Goal: Transaction & Acquisition: Book appointment/travel/reservation

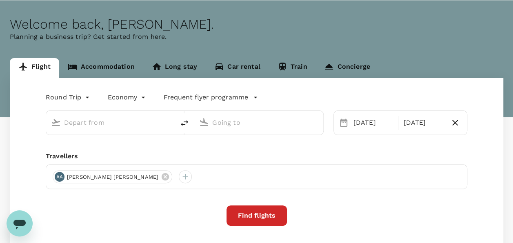
scroll to position [41, 0]
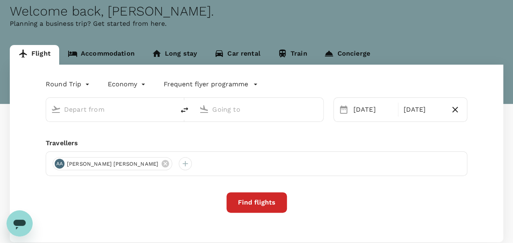
type input "Kuala Lumpur, Malaysia (any)"
type input "Supadio (PNK)"
click at [125, 111] on input "[GEOGRAPHIC_DATA], [GEOGRAPHIC_DATA] (any)" at bounding box center [111, 109] width 94 height 13
type input "[GEOGRAPHIC_DATA], [GEOGRAPHIC_DATA] (any)"
type input "Supadio (PNK)"
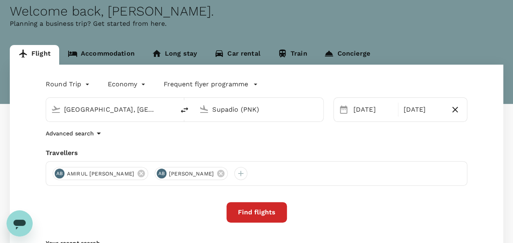
click at [267, 212] on button "Find flights" at bounding box center [257, 212] width 60 height 20
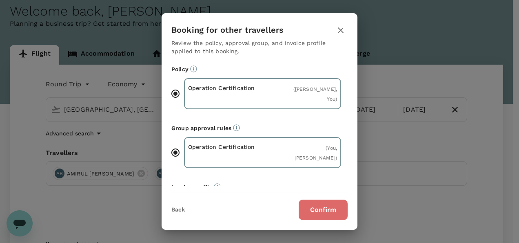
click at [303, 210] on button "Confirm" at bounding box center [323, 209] width 49 height 20
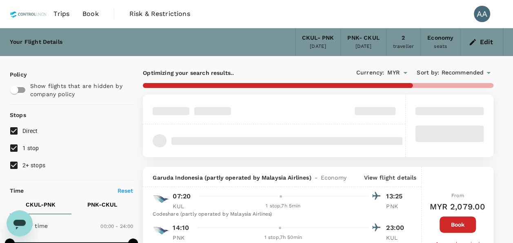
click at [458, 229] on button "Book" at bounding box center [458, 224] width 36 height 16
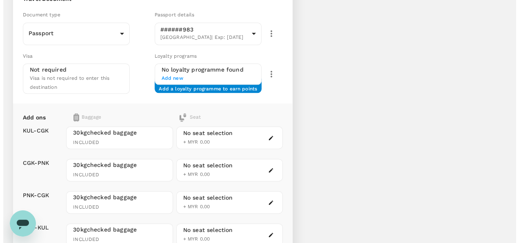
scroll to position [181, 0]
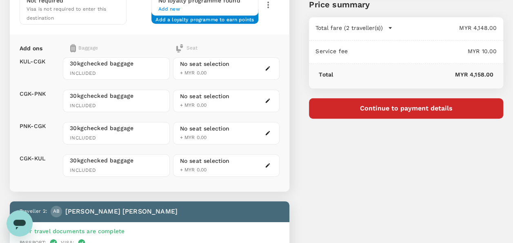
click at [396, 109] on button "Continue to payment details" at bounding box center [406, 108] width 194 height 20
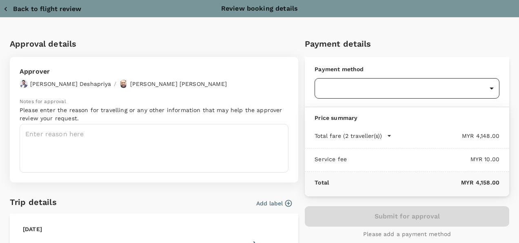
click at [399, 88] on body "Back to flight results Flight review Traveller(s) Traveller 1 : AB AMIRUL ASYRA…" at bounding box center [259, 229] width 519 height 820
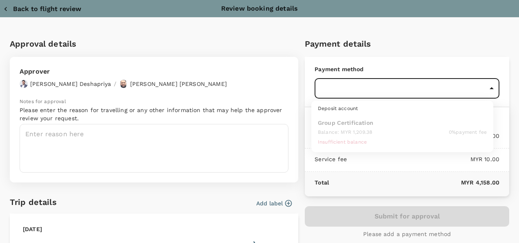
drag, startPoint x: 246, startPoint y: 201, endPoint x: 251, endPoint y: 200, distance: 5.4
click at [246, 201] on div at bounding box center [259, 121] width 519 height 243
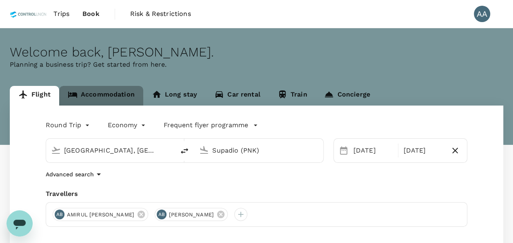
click at [127, 96] on link "Accommodation" at bounding box center [101, 96] width 84 height 20
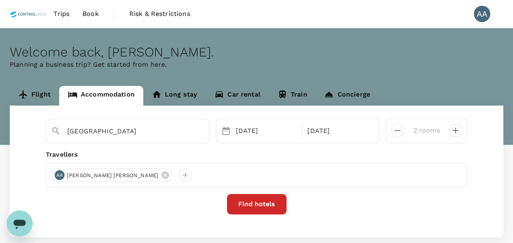
type input "1 room"
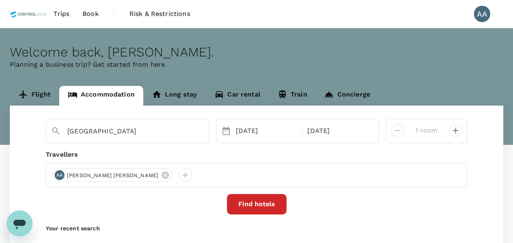
type input "[GEOGRAPHIC_DATA]"
drag, startPoint x: 174, startPoint y: 124, endPoint x: 169, endPoint y: 123, distance: 4.9
click at [169, 123] on div "Pegasus Hotel Shah Alam" at bounding box center [132, 128] width 143 height 20
drag, startPoint x: 171, startPoint y: 123, endPoint x: 156, endPoint y: 124, distance: 14.3
click at [156, 124] on div "Pegasus Hotel Shah Alam" at bounding box center [132, 128] width 143 height 20
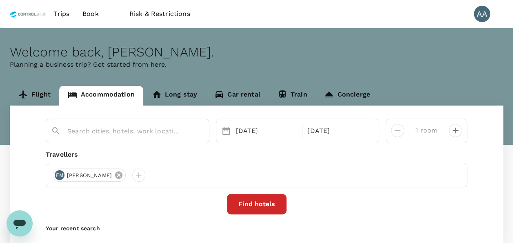
click at [120, 178] on icon at bounding box center [118, 174] width 7 height 7
click at [60, 174] on div at bounding box center [59, 174] width 13 height 13
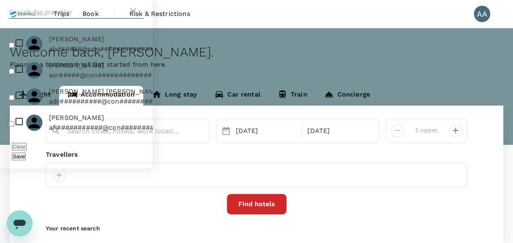
click at [51, 19] on input "text" at bounding box center [68, 12] width 119 height 13
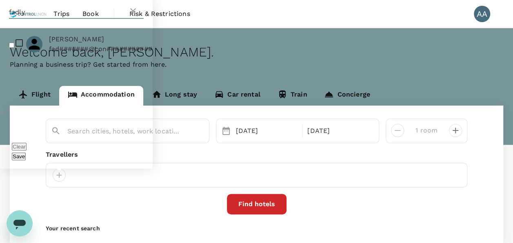
type input "fadly"
click at [9, 48] on input "checkbox" at bounding box center [11, 44] width 5 height 5
click at [14, 48] on input "checkbox" at bounding box center [11, 44] width 5 height 5
checkbox input "true"
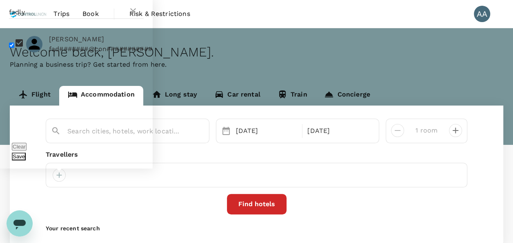
click at [26, 154] on button "Save" at bounding box center [19, 156] width 14 height 8
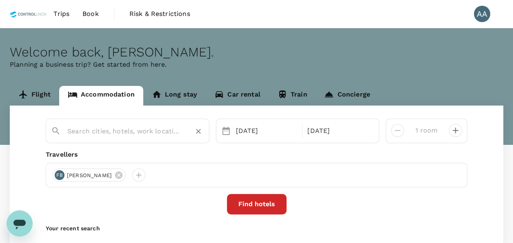
click at [131, 136] on input "text" at bounding box center [124, 131] width 114 height 13
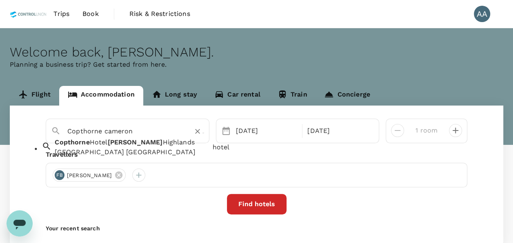
click at [98, 154] on div "Copthorne Hotel Cameron Highlands" at bounding box center [132, 152] width 154 height 10
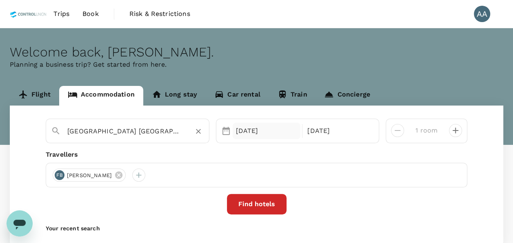
type input "Copthorne Hotel Cameron Highlands"
click at [256, 134] on div "24 Sep" at bounding box center [267, 130] width 68 height 16
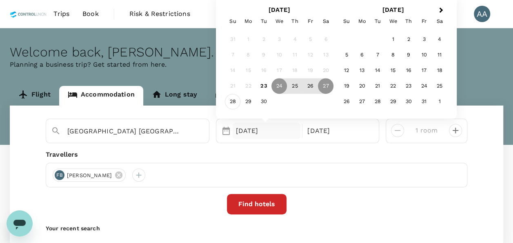
click at [230, 101] on div "28" at bounding box center [233, 102] width 16 height 16
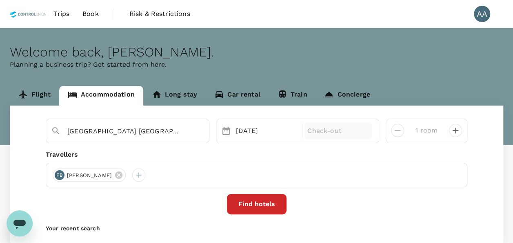
click at [330, 135] on p "Check-out" at bounding box center [338, 131] width 62 height 10
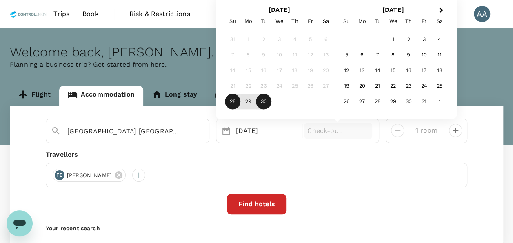
click at [263, 101] on div "30" at bounding box center [264, 102] width 16 height 16
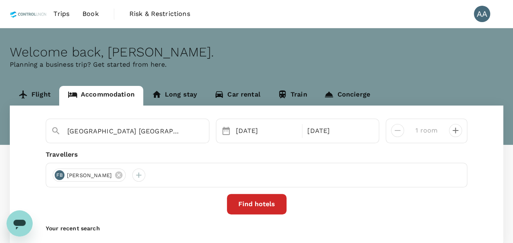
click at [243, 205] on button "Find hotels" at bounding box center [257, 204] width 60 height 20
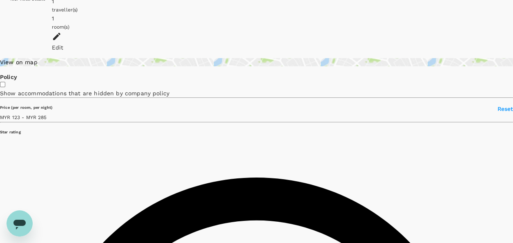
scroll to position [41, 0]
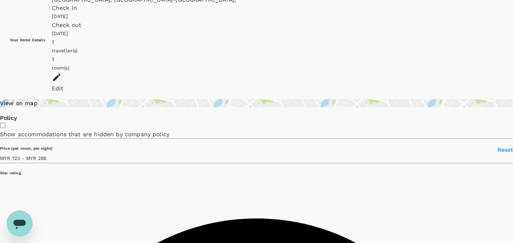
type input "284.77"
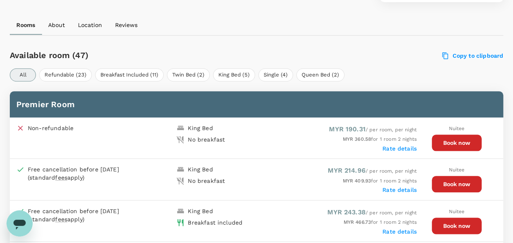
scroll to position [367, 0]
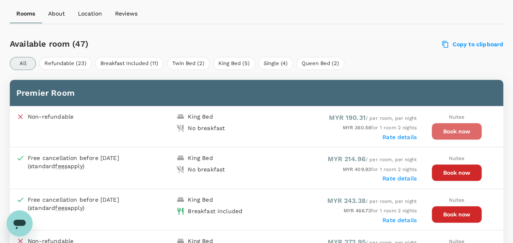
click at [455, 125] on button "Book now" at bounding box center [457, 131] width 50 height 16
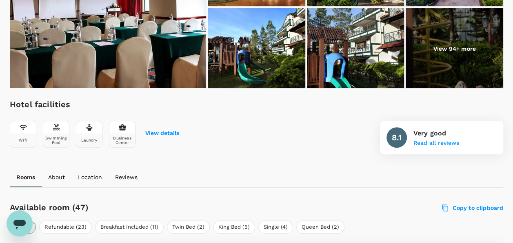
scroll to position [0, 0]
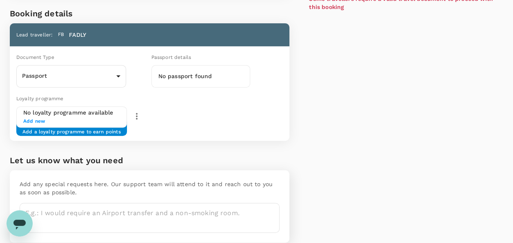
scroll to position [196, 0]
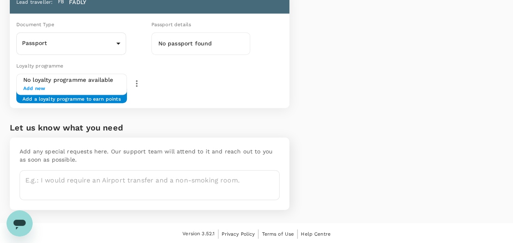
click at [91, 100] on div "Add a loyalty programme to earn points" at bounding box center [71, 96] width 111 height 14
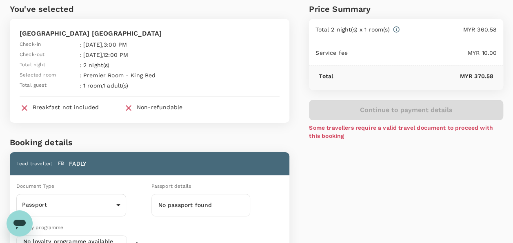
scroll to position [0, 0]
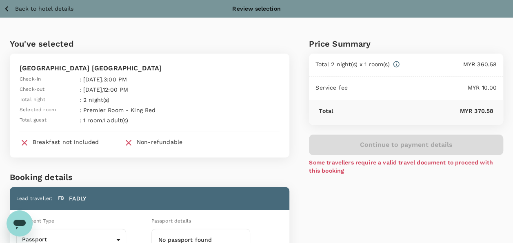
click at [9, 7] on icon "button" at bounding box center [7, 9] width 10 height 10
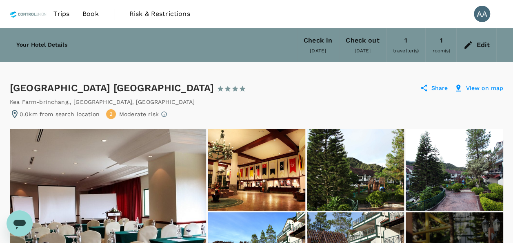
click at [470, 45] on icon at bounding box center [468, 45] width 10 height 10
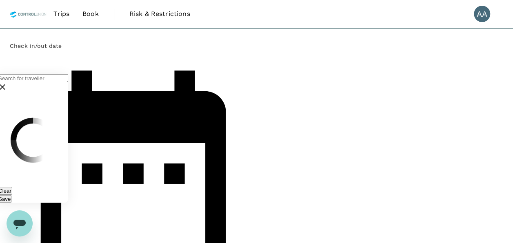
click at [68, 82] on input "text" at bounding box center [33, 78] width 71 height 8
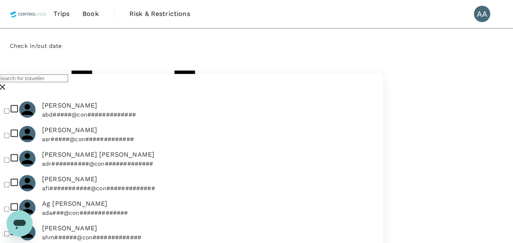
type input "D"
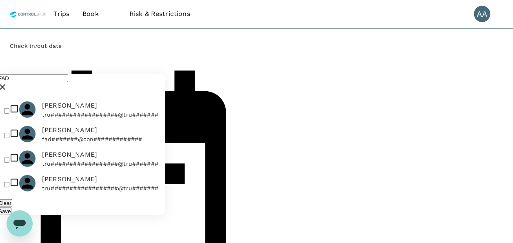
scroll to position [28, 0]
type input "FAD"
click at [9, 162] on input "checkbox" at bounding box center [6, 159] width 5 height 5
checkbox input "true"
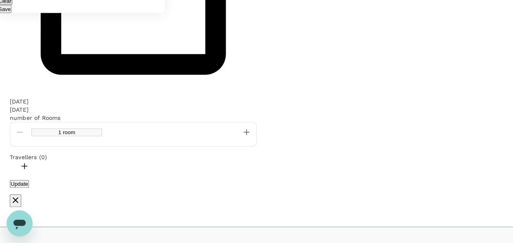
scroll to position [204, 0]
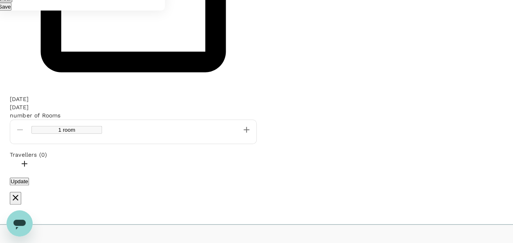
click at [11, 11] on button "Save" at bounding box center [5, 7] width 14 height 8
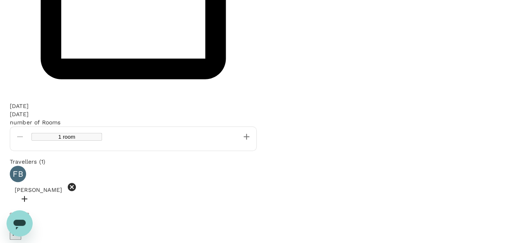
scroll to position [0, 0]
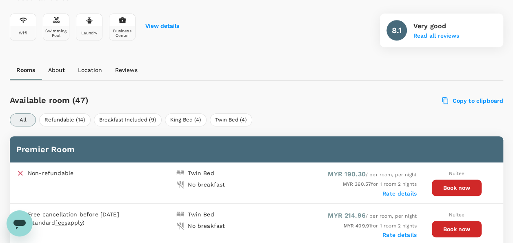
scroll to position [323, 0]
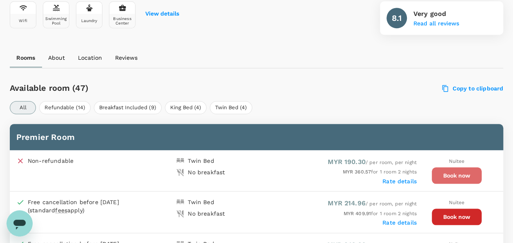
click at [449, 172] on button "Book now" at bounding box center [457, 175] width 50 height 16
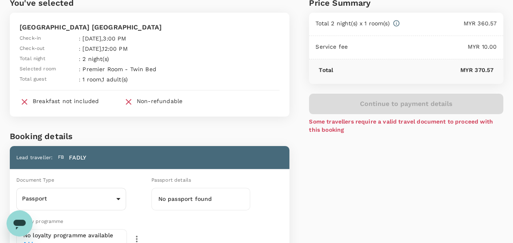
scroll to position [82, 0]
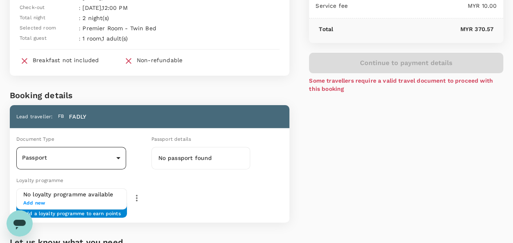
click at [118, 156] on body "Back to hotel details Review selection You've selected Copthorne Hotel Cameron …" at bounding box center [256, 138] width 513 height 441
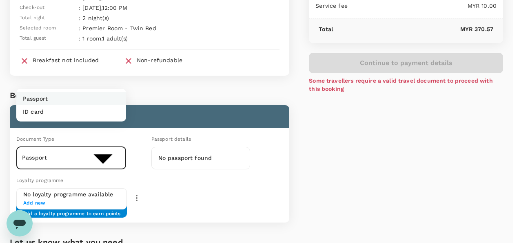
click at [68, 105] on li "Passport" at bounding box center [71, 98] width 110 height 13
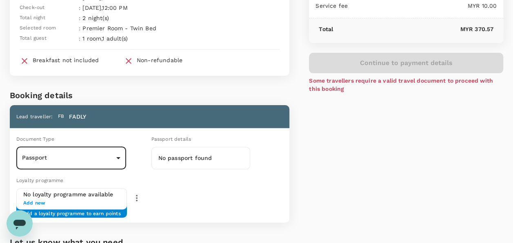
click at [222, 154] on h6 "No passport found" at bounding box center [200, 158] width 85 height 9
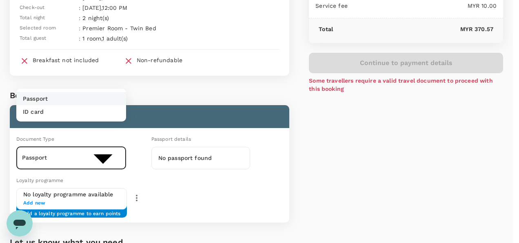
click at [119, 159] on body "Back to hotel details Review selection You've selected Copthorne Hotel Cameron …" at bounding box center [259, 138] width 519 height 441
click at [87, 118] on li "ID card" at bounding box center [71, 111] width 110 height 13
type input "Id card"
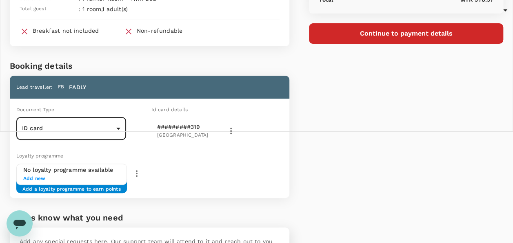
scroll to position [122, 0]
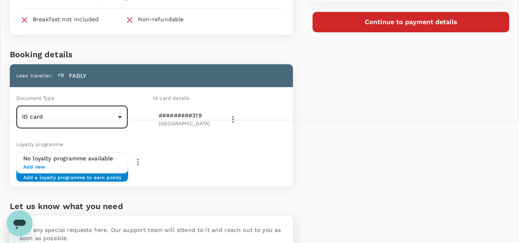
click at [250, 118] on body "Back to hotel details Review selection You've selected Copthorne Hotel Cameron …" at bounding box center [259, 100] width 519 height 445
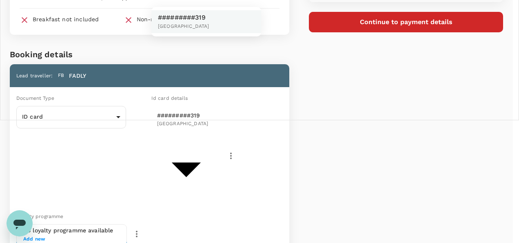
click at [342, 157] on div at bounding box center [259, 121] width 519 height 243
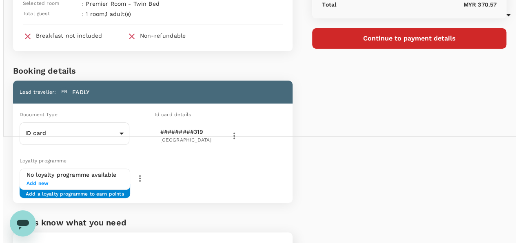
scroll to position [0, 0]
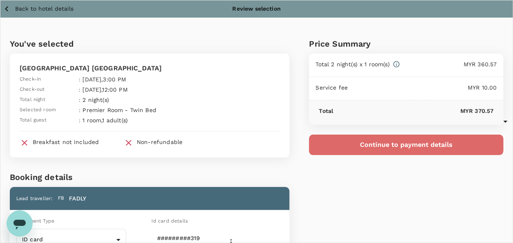
click at [368, 148] on button "Continue to payment details" at bounding box center [406, 144] width 194 height 20
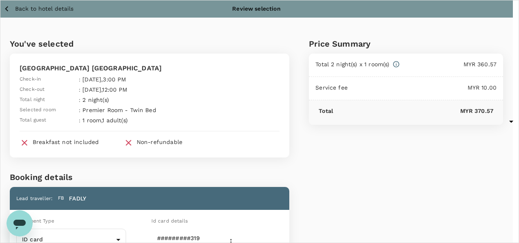
scroll to position [83, 0]
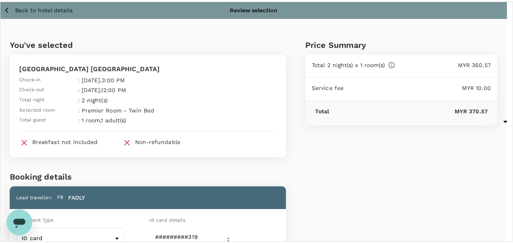
scroll to position [0, 0]
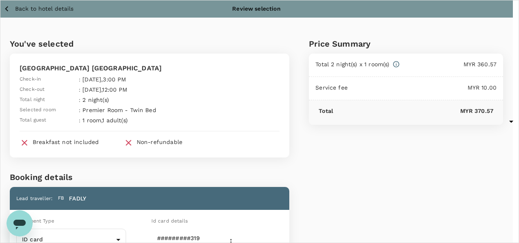
type input "9e254831-a140-43d4-90d9-f4bdc71b84d3"
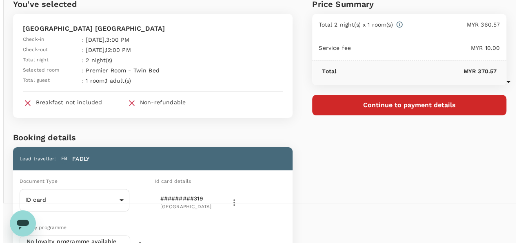
scroll to position [82, 0]
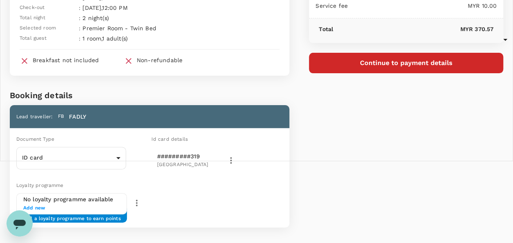
click at [379, 58] on button "Continue to payment details" at bounding box center [406, 63] width 194 height 20
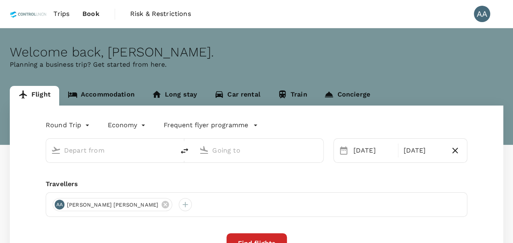
type input "[GEOGRAPHIC_DATA], [GEOGRAPHIC_DATA] (any)"
type input "Supadio (PNK)"
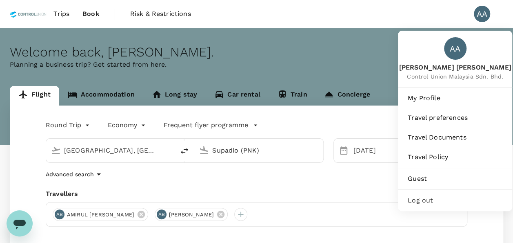
click at [483, 13] on div "AA" at bounding box center [482, 14] width 16 height 16
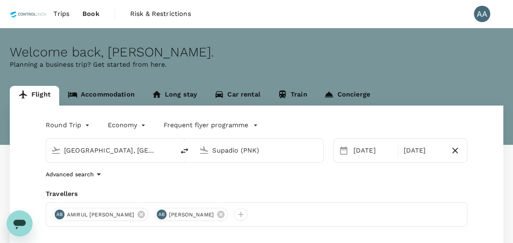
click at [483, 13] on div "AA" at bounding box center [482, 14] width 16 height 16
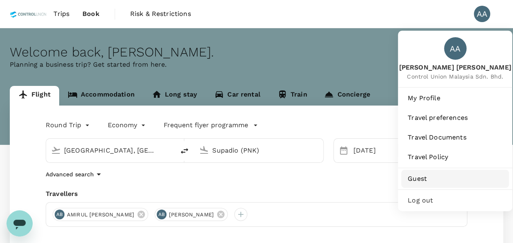
click at [441, 185] on link "Guest" at bounding box center [455, 178] width 108 height 18
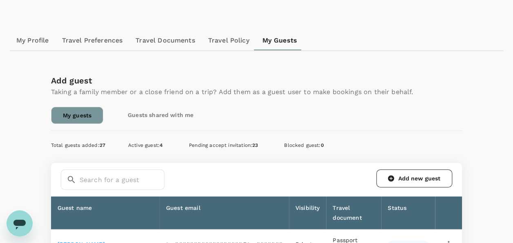
scroll to position [163, 0]
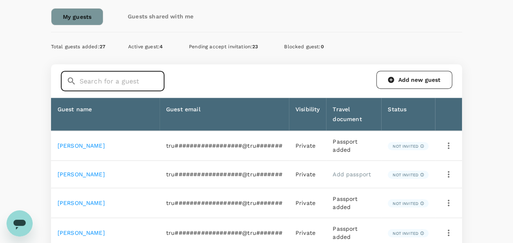
click at [111, 82] on input "text" at bounding box center [122, 81] width 85 height 20
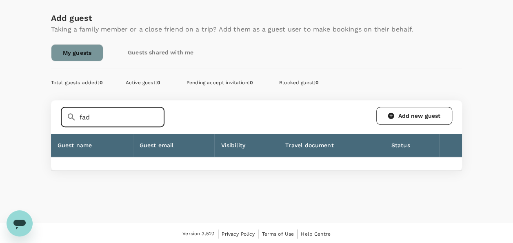
scroll to position [163, 0]
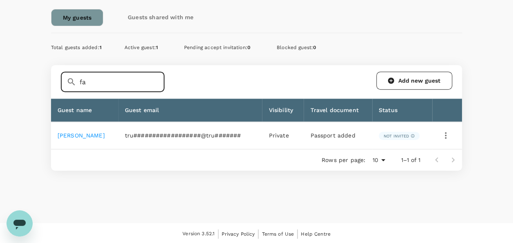
type input "f"
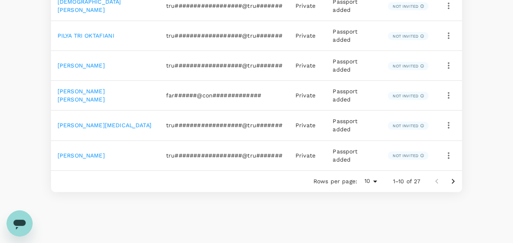
scroll to position [420, 0]
drag, startPoint x: 450, startPoint y: 160, endPoint x: 445, endPoint y: 157, distance: 5.7
click at [448, 176] on icon "Go to next page" at bounding box center [453, 181] width 10 height 10
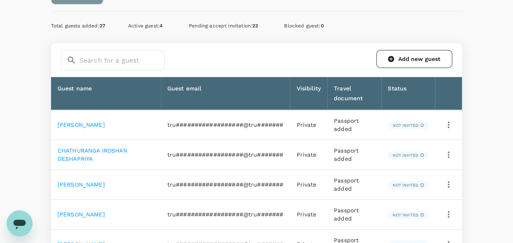
scroll to position [74, 0]
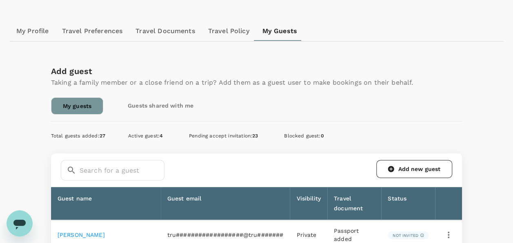
click at [168, 112] on link "Guests shared with me" at bounding box center [160, 105] width 89 height 16
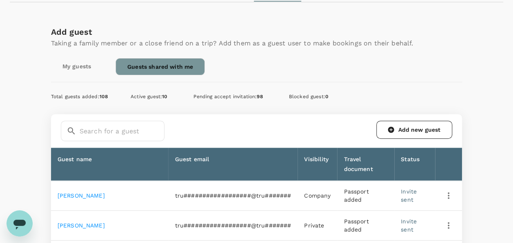
scroll to position [204, 0]
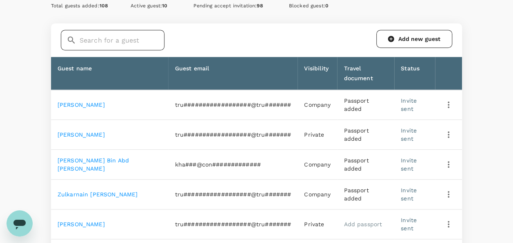
click at [113, 47] on input "text" at bounding box center [122, 40] width 85 height 20
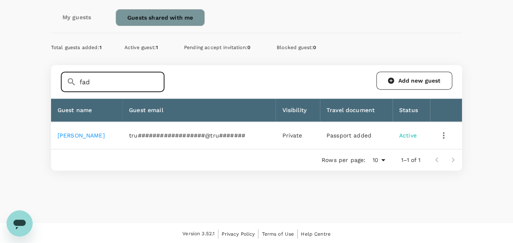
type input "fad"
click at [416, 23] on div "My guests Guests shared with me" at bounding box center [257, 17] width 412 height 17
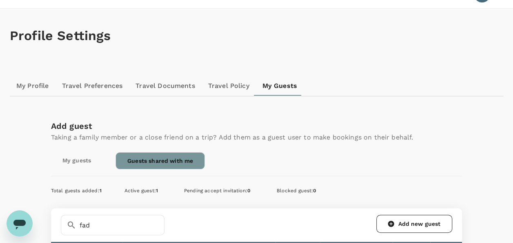
scroll to position [0, 0]
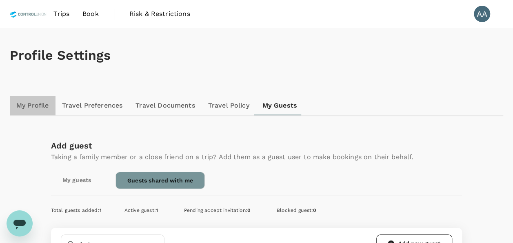
click at [27, 101] on link "My Profile" at bounding box center [33, 106] width 46 height 20
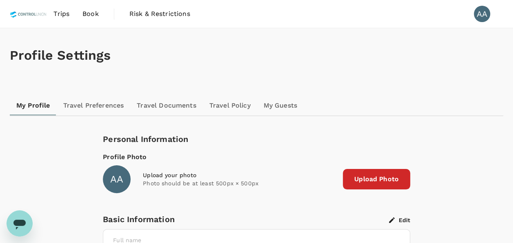
click at [93, 13] on span "Book" at bounding box center [90, 14] width 16 height 10
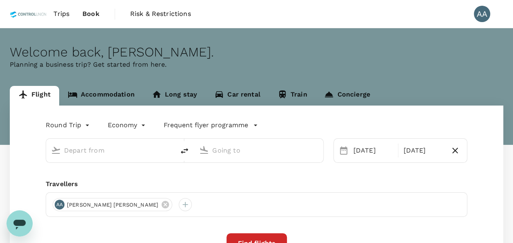
type input "Kuala Lumpur, Malaysia (any)"
type input "Supadio (PNK)"
type input "Kuala Lumpur, Malaysia (any)"
type input "Supadio (PNK)"
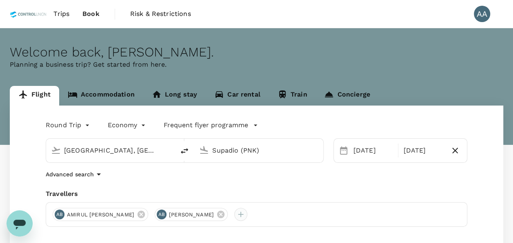
click at [247, 217] on div at bounding box center [240, 213] width 13 height 13
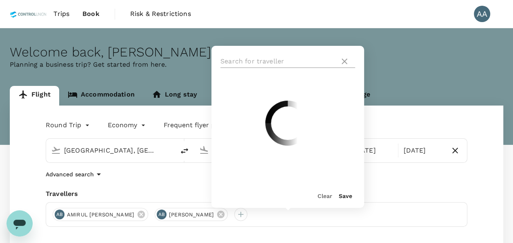
click at [260, 60] on input "text" at bounding box center [278, 61] width 116 height 13
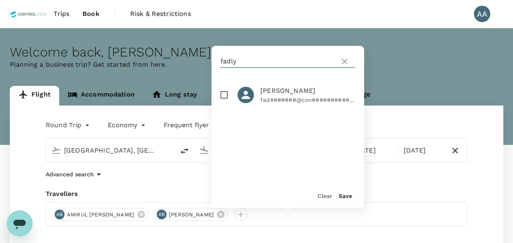
type input "fadly"
click at [345, 61] on icon at bounding box center [345, 61] width 6 height 6
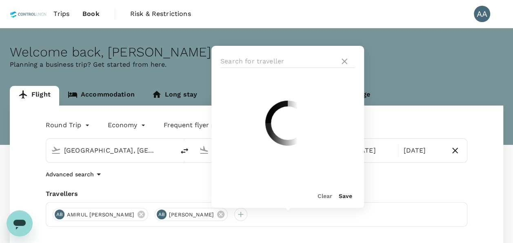
click at [323, 196] on button "Clear" at bounding box center [325, 195] width 15 height 7
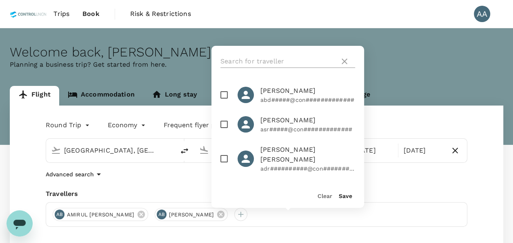
click at [344, 65] on icon at bounding box center [345, 61] width 10 height 10
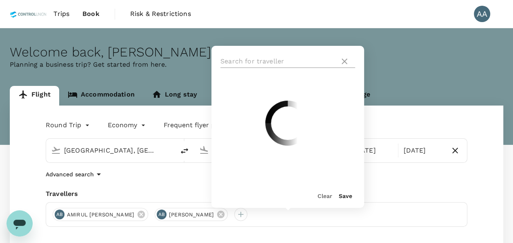
click at [345, 60] on icon at bounding box center [345, 61] width 10 height 10
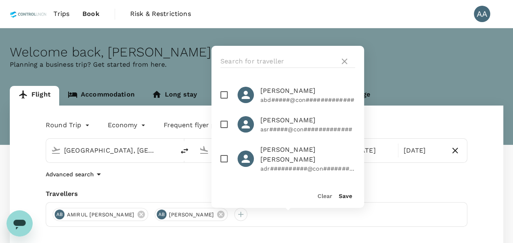
click at [415, 66] on p "Planning a business trip? Get started from here." at bounding box center [257, 65] width 494 height 10
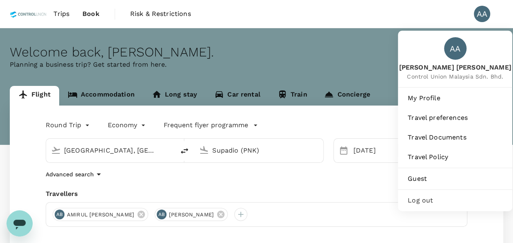
click at [479, 13] on div "AA" at bounding box center [482, 14] width 16 height 16
click at [477, 16] on div "AA" at bounding box center [482, 14] width 16 height 16
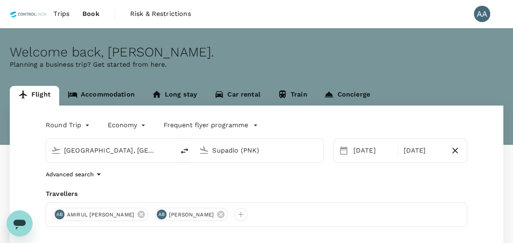
click at [477, 16] on div "AA" at bounding box center [482, 14] width 16 height 16
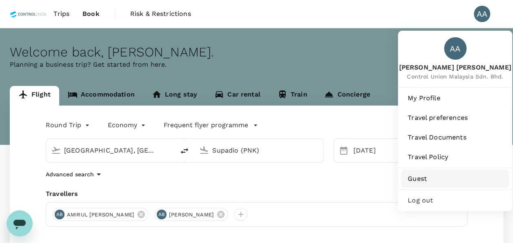
click at [444, 178] on span "Guest" at bounding box center [455, 179] width 95 height 10
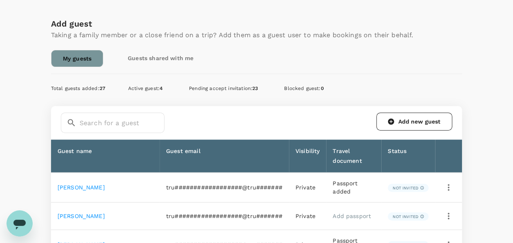
scroll to position [122, 0]
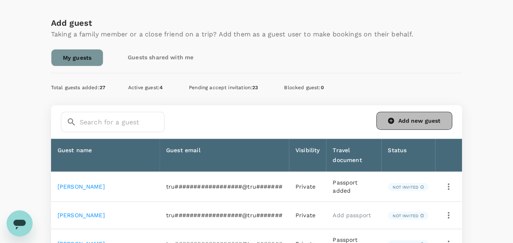
click at [411, 111] on link "Add new guest" at bounding box center [414, 120] width 76 height 18
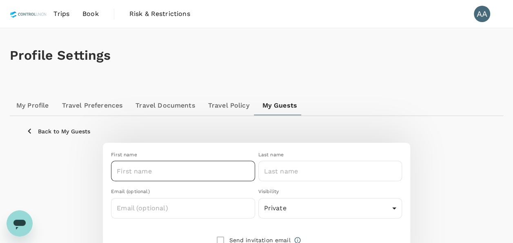
click at [181, 178] on input "text" at bounding box center [183, 170] width 144 height 20
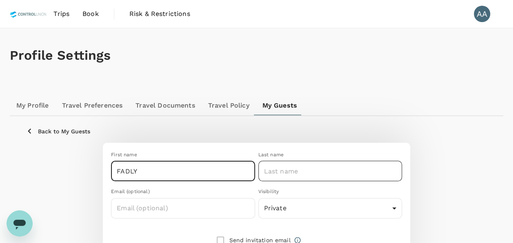
type input "FADLY"
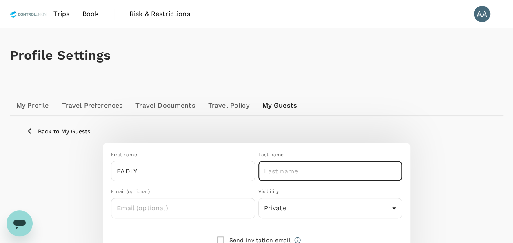
click at [276, 171] on input "text" at bounding box center [330, 170] width 144 height 20
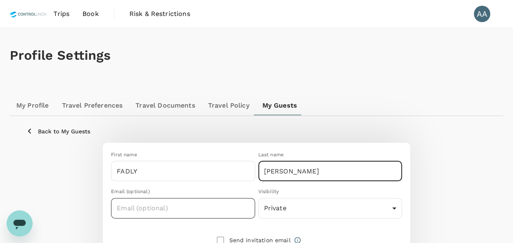
scroll to position [41, 0]
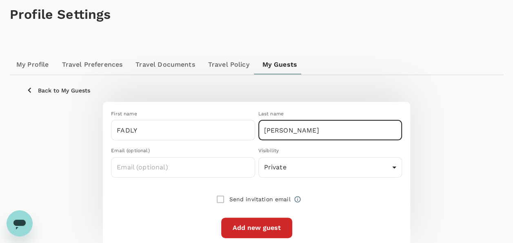
type input "BIN AHMAD"
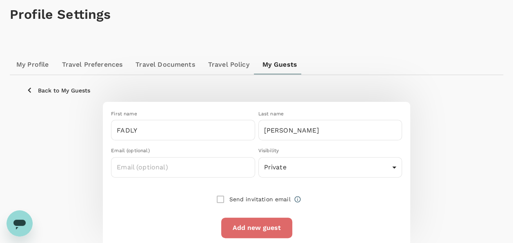
click at [239, 227] on button "Add new guest" at bounding box center [256, 227] width 71 height 20
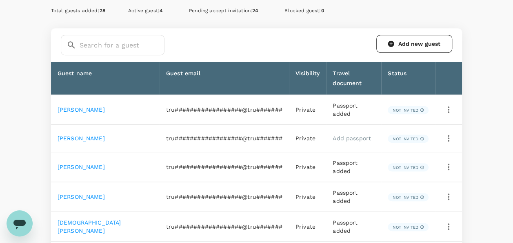
scroll to position [175, 0]
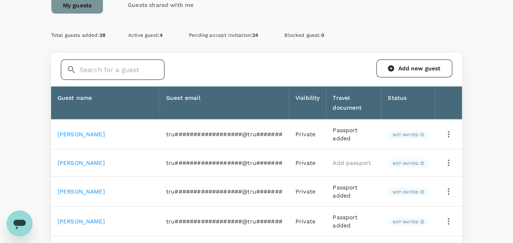
click at [113, 66] on input "text" at bounding box center [122, 69] width 85 height 20
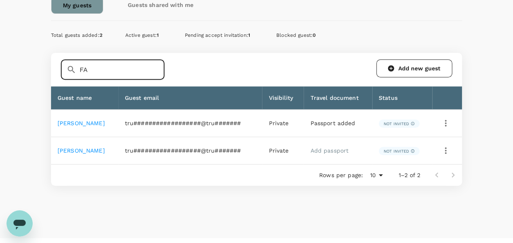
type input "FA"
click at [443, 153] on icon "button" at bounding box center [446, 150] width 10 height 10
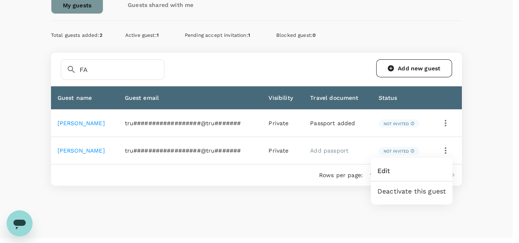
click at [431, 171] on span "Edit" at bounding box center [412, 171] width 69 height 10
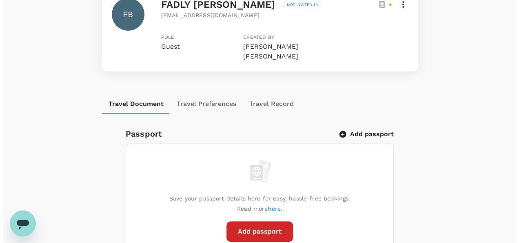
scroll to position [204, 0]
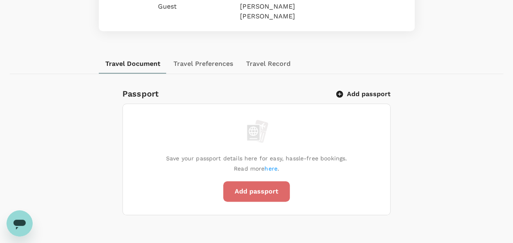
click at [254, 184] on button "Add passport" at bounding box center [256, 191] width 67 height 20
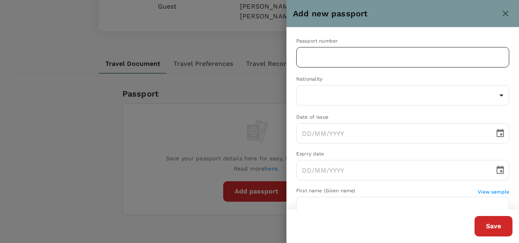
click at [331, 58] on input "text" at bounding box center [402, 57] width 213 height 20
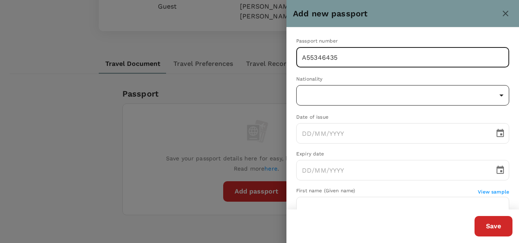
type input "A55346435"
click at [348, 96] on body "Trips Book Risk & Restrictions AA Profile Settings My Profile Travel Preference…" at bounding box center [259, 215] width 519 height 838
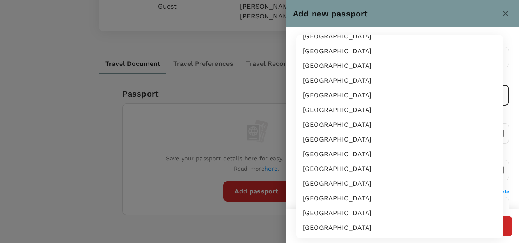
scroll to position [1438, 0]
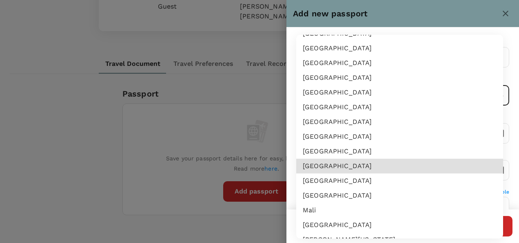
click at [334, 180] on li "[GEOGRAPHIC_DATA]" at bounding box center [399, 180] width 207 height 15
type input "MY"
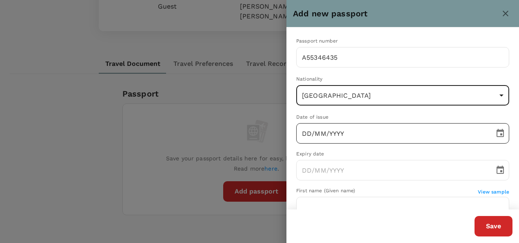
click at [307, 131] on input "DD/MM/YYYY" at bounding box center [392, 133] width 193 height 20
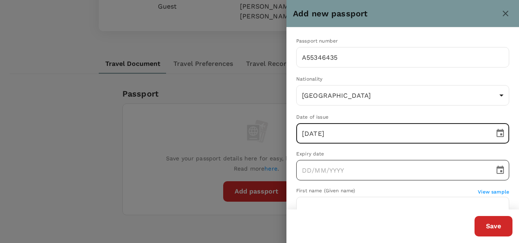
type input "[DATE]"
click at [305, 170] on input "DD/MM/YYYY" at bounding box center [392, 170] width 193 height 20
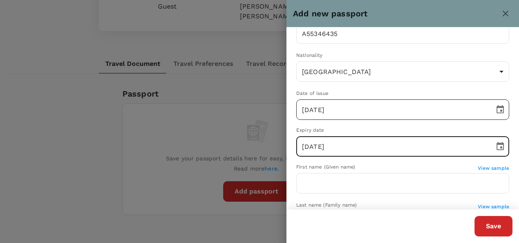
scroll to position [41, 0]
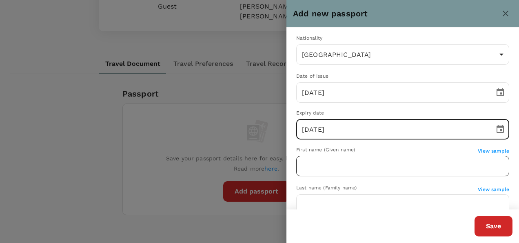
type input "[DATE]"
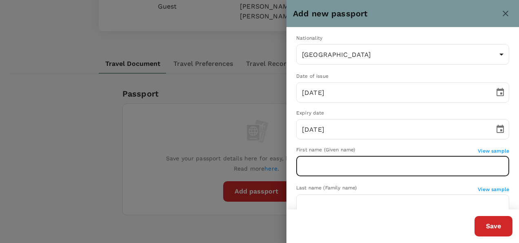
click at [341, 163] on input "text" at bounding box center [402, 166] width 213 height 20
type input "FADLY"
type input "[PERSON_NAME]"
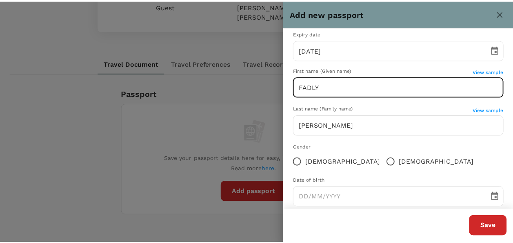
scroll to position [122, 0]
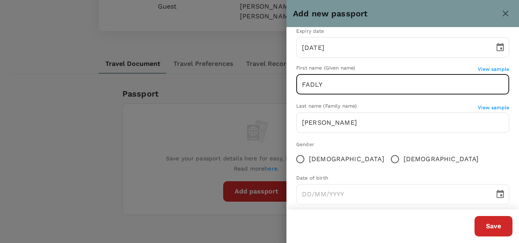
click at [387, 159] on input "[DEMOGRAPHIC_DATA]" at bounding box center [395, 158] width 17 height 17
radio input "true"
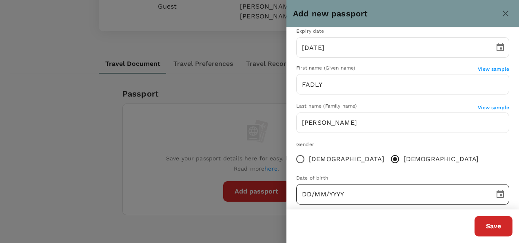
click at [307, 192] on input "DD/MM/YYYY" at bounding box center [392, 194] width 193 height 20
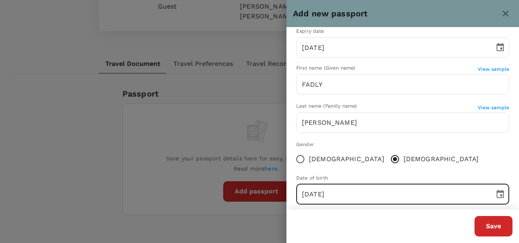
type input "[DATE]"
click at [329, 214] on div "Save" at bounding box center [400, 222] width 226 height 27
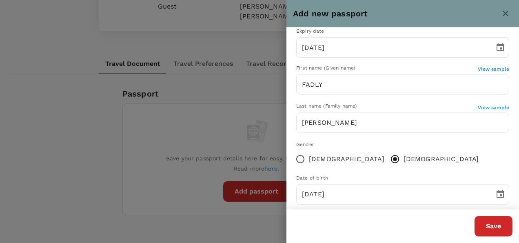
click at [497, 225] on button "Save" at bounding box center [494, 226] width 38 height 20
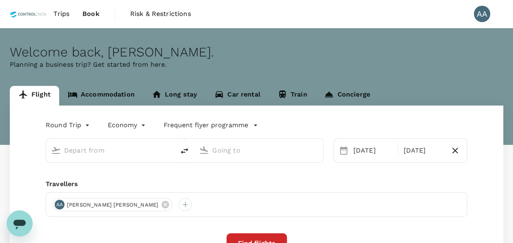
type input "[GEOGRAPHIC_DATA], [GEOGRAPHIC_DATA] (any)"
type input "Supadio (PNK)"
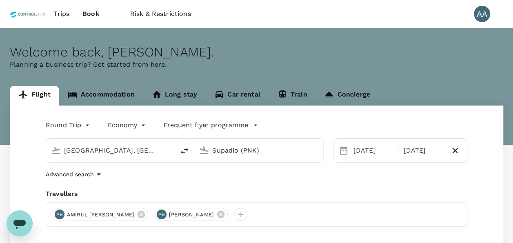
click at [116, 98] on link "Accommodation" at bounding box center [101, 96] width 84 height 20
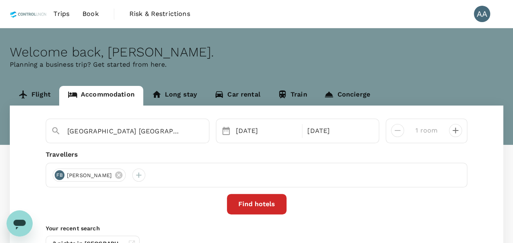
click at [268, 203] on button "Find hotels" at bounding box center [257, 204] width 60 height 20
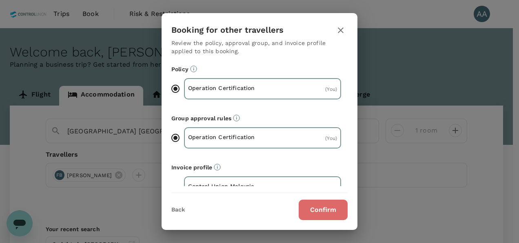
click at [321, 203] on button "Confirm" at bounding box center [323, 209] width 49 height 20
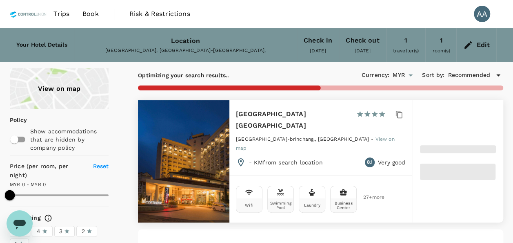
scroll to position [41, 0]
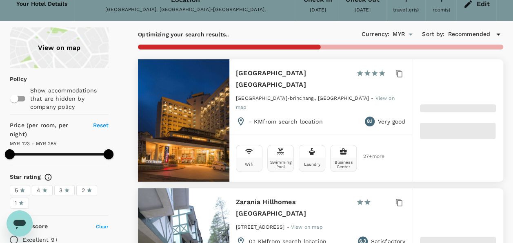
type input "284.77"
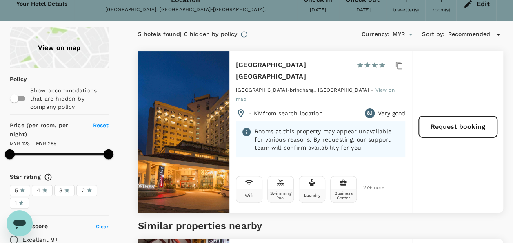
click at [24, 215] on div "Open messaging window" at bounding box center [19, 223] width 24 height 24
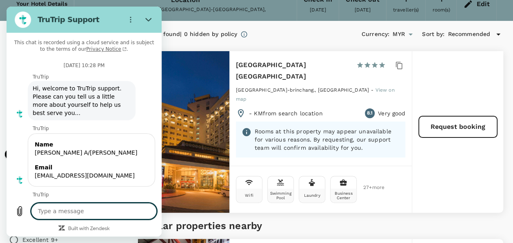
scroll to position [683, 0]
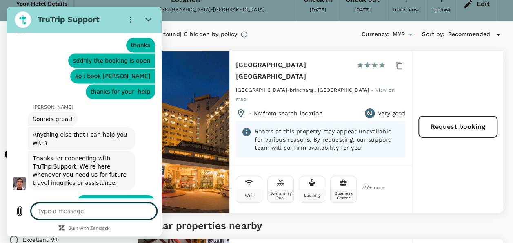
click at [70, 211] on textarea at bounding box center [94, 211] width 126 height 16
click at [56, 207] on textarea at bounding box center [94, 211] width 126 height 16
type textarea "H"
type textarea "x"
type textarea "HI"
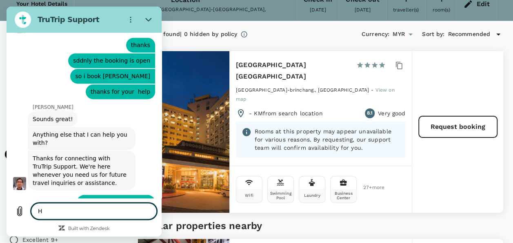
type textarea "x"
type textarea "HI"
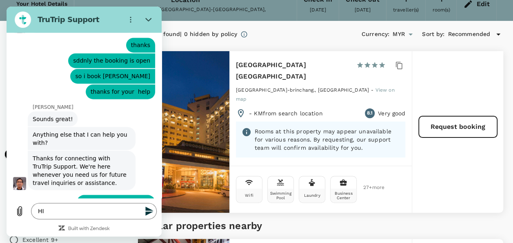
click at [149, 208] on icon "Send message" at bounding box center [149, 210] width 8 height 9
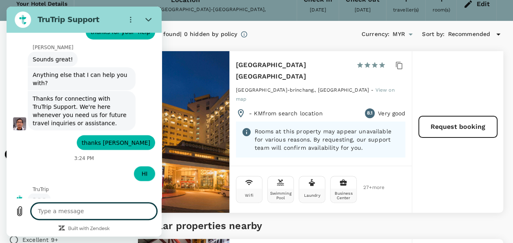
scroll to position [741, 0]
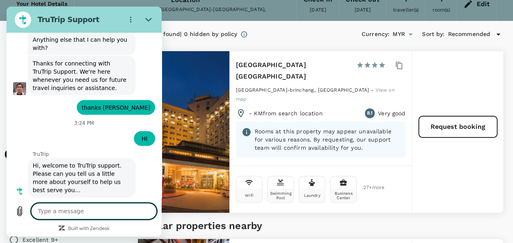
type textarea "x"
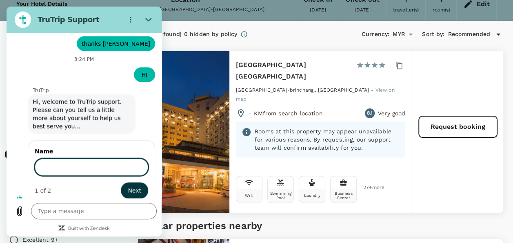
scroll to position [840, 0]
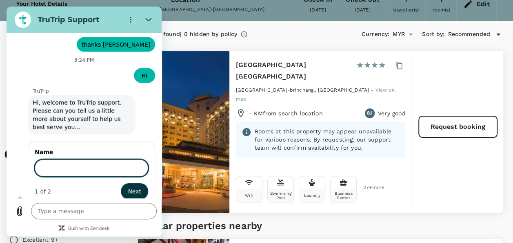
click at [71, 161] on input "Name" at bounding box center [92, 167] width 114 height 17
type input "[PERSON_NAME]"
click at [128, 186] on span "Next" at bounding box center [134, 191] width 13 height 10
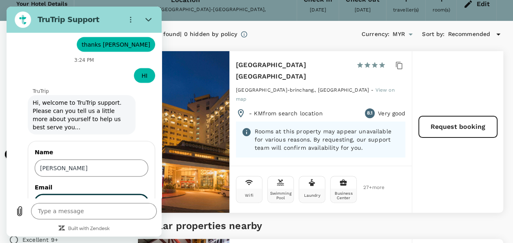
type textarea "x"
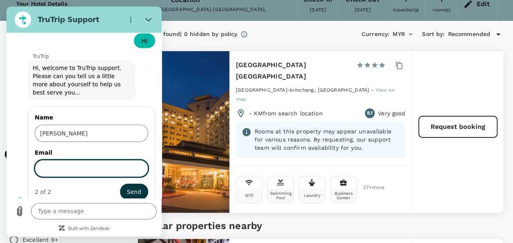
click at [68, 160] on input "Email" at bounding box center [92, 168] width 114 height 17
type input "[EMAIL_ADDRESS][DOMAIN_NAME]"
click at [128, 187] on span "Send" at bounding box center [134, 192] width 14 height 10
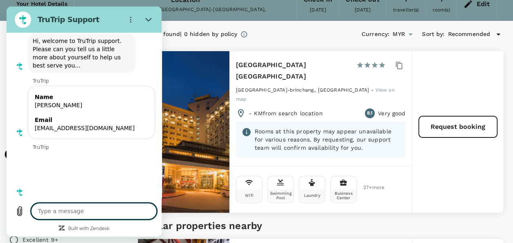
scroll to position [903, 0]
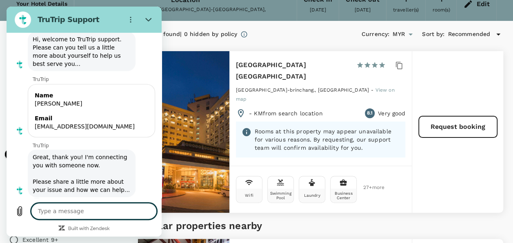
click at [90, 214] on textarea at bounding box center [94, 211] width 126 height 16
type textarea "x"
type textarea "I"
type textarea "x"
type textarea "I"
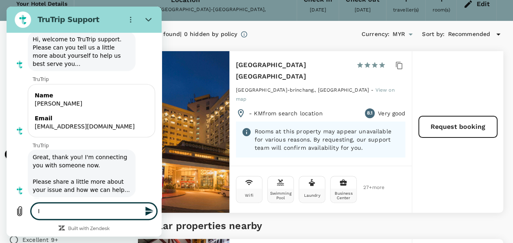
type textarea "x"
type textarea "I N"
type textarea "x"
type textarea "I NE"
type textarea "x"
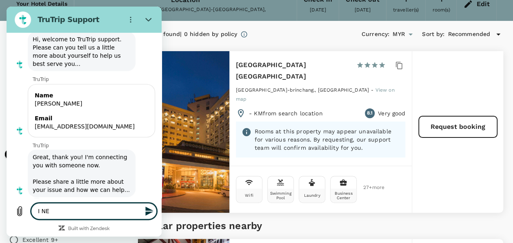
type textarea "I NEE"
type textarea "x"
type textarea "I NEED"
type textarea "x"
type textarea "I NEED"
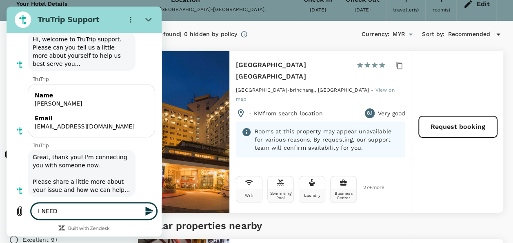
type textarea "x"
type textarea "I NEED"
type textarea "x"
type textarea "I NEE"
type textarea "x"
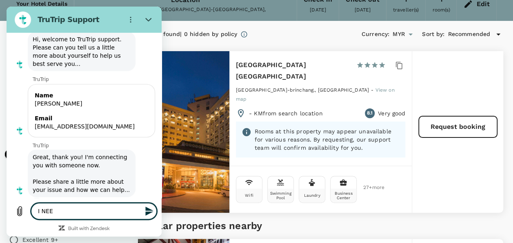
type textarea "I NE"
type textarea "x"
type textarea "I N"
type textarea "x"
type textarea "I"
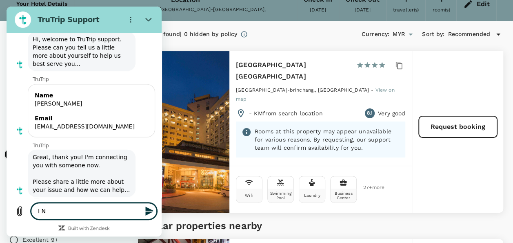
type textarea "x"
type textarea "I"
type textarea "x"
type textarea "i"
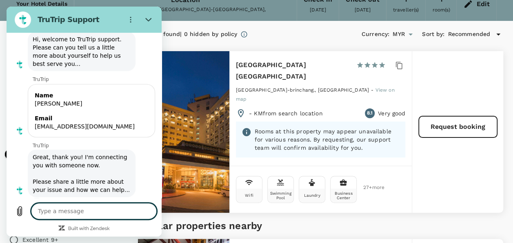
type textarea "x"
type textarea "i"
type textarea "x"
type textarea "i n"
type textarea "x"
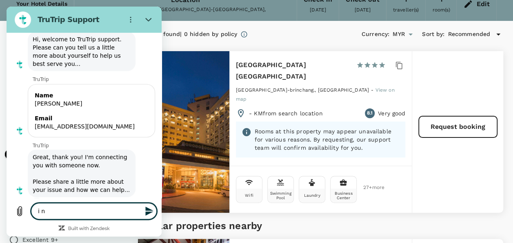
type textarea "i ne"
type textarea "x"
type textarea "i nee"
type textarea "x"
type textarea "i need"
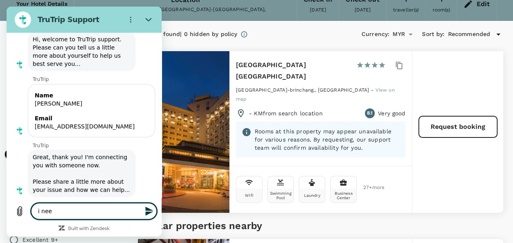
type textarea "x"
type textarea "i need"
type textarea "x"
type textarea "i need b"
type textarea "x"
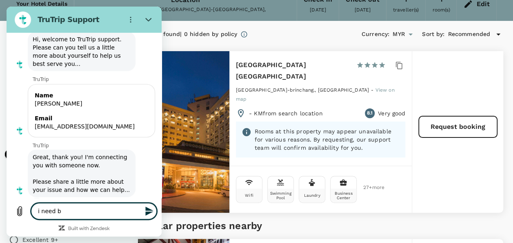
type textarea "i need bo"
type textarea "x"
type textarea "i need boo"
type textarea "x"
type textarea "i need book"
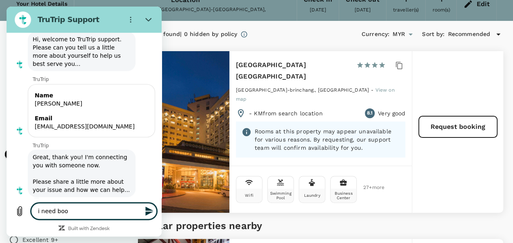
type textarea "x"
type textarea "i need booki"
type textarea "x"
type textarea "i need bookin"
type textarea "x"
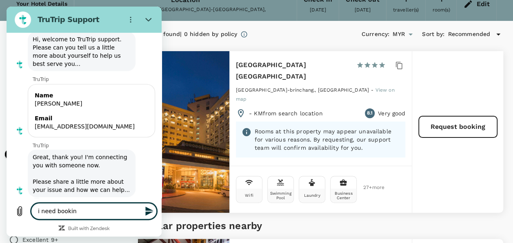
type textarea "i need booking"
type textarea "x"
type textarea "i need booking"
type textarea "x"
type textarea "i need booking f"
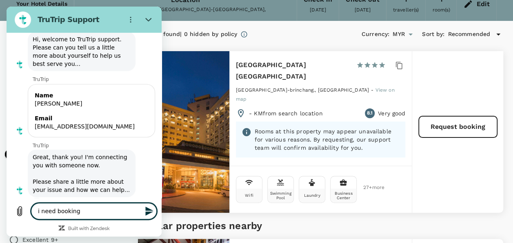
type textarea "x"
type textarea "i need booking fp"
type textarea "x"
type textarea "i need booking fpr"
type textarea "x"
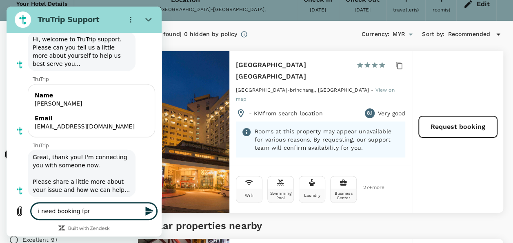
type textarea "i need booking fpr"
type textarea "x"
type textarea "i need booking fpr"
type textarea "x"
type textarea "i need booking fp"
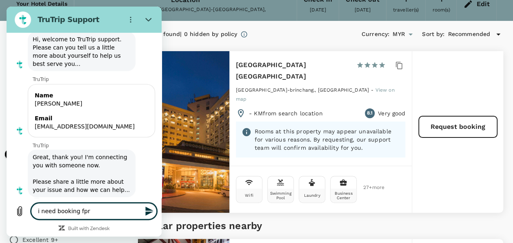
type textarea "x"
type textarea "i need booking f"
type textarea "x"
type textarea "i need booking foi"
type textarea "x"
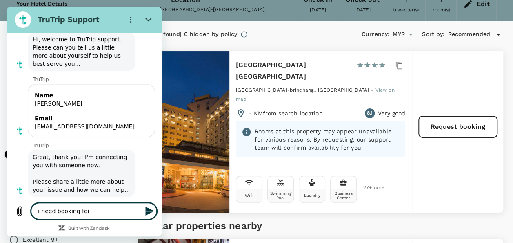
type textarea "i need booking foir"
type textarea "x"
type textarea "i need booking foi"
type textarea "x"
type textarea "i need booking fo"
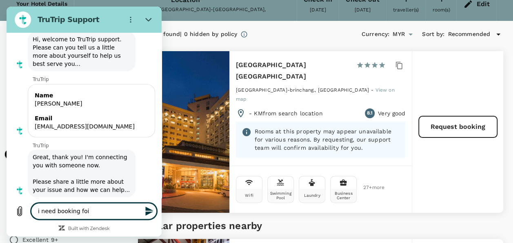
type textarea "x"
type textarea "i need booking for"
type textarea "x"
type textarea "i need booking for"
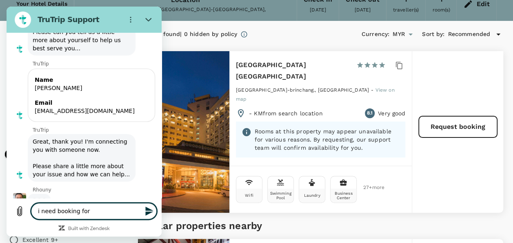
type textarea "x"
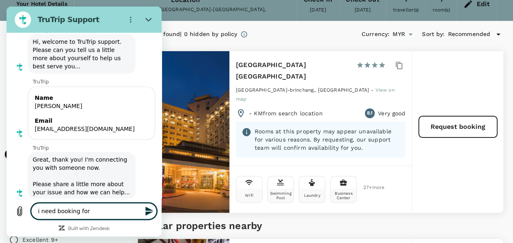
type textarea "i need booking for"
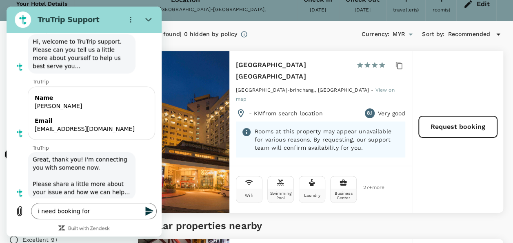
type textarea "x"
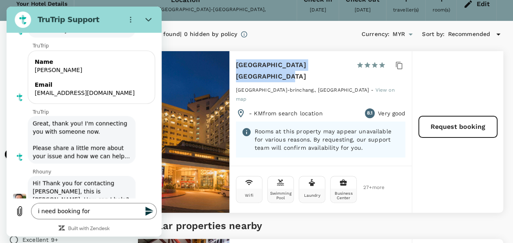
scroll to position [938, 0]
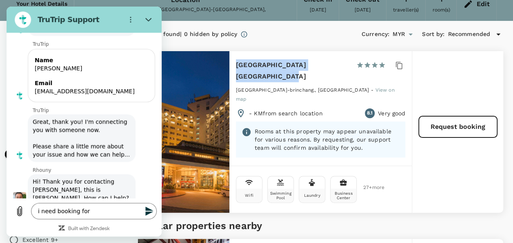
drag, startPoint x: 235, startPoint y: 65, endPoint x: 268, endPoint y: 76, distance: 35.1
click at [268, 76] on div "[GEOGRAPHIC_DATA] [GEOGRAPHIC_DATA] 1 Star 2 Stars 3 Stars 4 Stars 5 Stars [GEO…" at bounding box center [320, 108] width 183 height 114
copy h6 "[GEOGRAPHIC_DATA] [GEOGRAPHIC_DATA]"
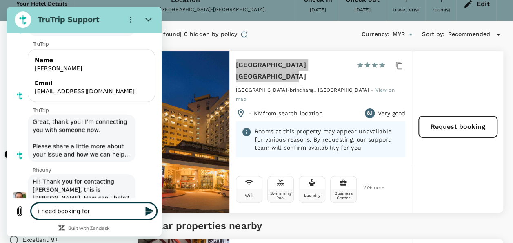
click at [100, 214] on textarea "i need booking for" at bounding box center [94, 211] width 126 height 16
paste textarea "[GEOGRAPHIC_DATA] [GEOGRAPHIC_DATA]"
type textarea "i need booking for [GEOGRAPHIC_DATA] [GEOGRAPHIC_DATA]"
type textarea "x"
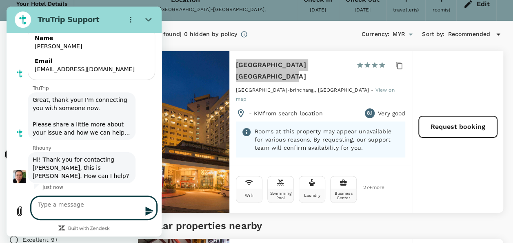
type textarea "x"
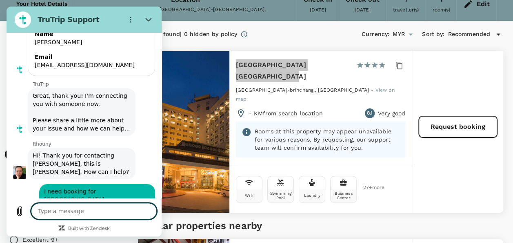
type textarea "j"
type textarea "x"
type textarea "ju"
type textarea "x"
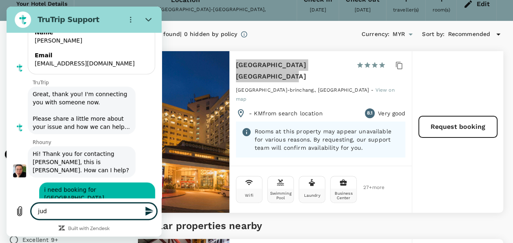
type textarea "juds"
type textarea "x"
type textarea "jud"
type textarea "x"
type textarea "ju"
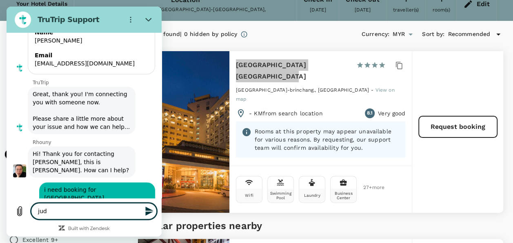
type textarea "x"
type textarea "jus"
type textarea "x"
type textarea "just"
type textarea "x"
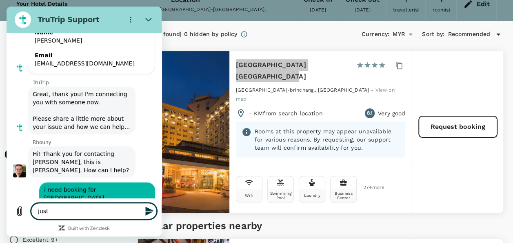
type textarea "just"
type textarea "x"
type textarea "just n"
type textarea "x"
type textarea "just no"
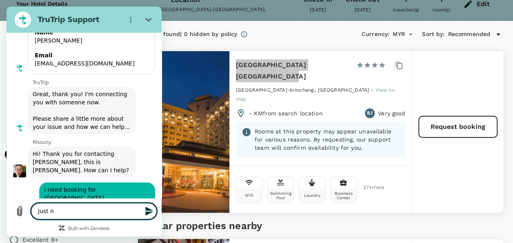
type textarea "x"
type textarea "just now"
type textarea "x"
type textarea "just now"
type textarea "x"
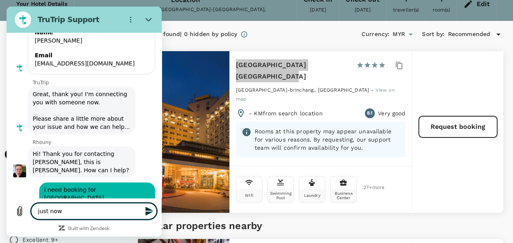
type textarea "just now i"
type textarea "x"
type textarea "just now i"
type textarea "x"
type textarea "just now i c"
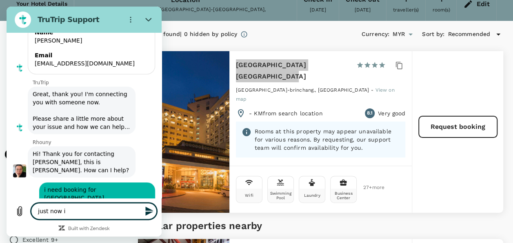
type textarea "x"
type textarea "just now i ca"
type textarea "x"
type textarea "just now i can"
type textarea "x"
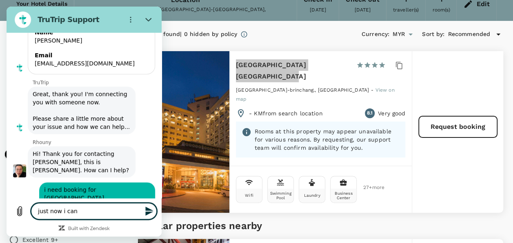
type textarea "just now i can"
type textarea "x"
type textarea "just now i can p"
type textarea "x"
type textarea "just now i can pr"
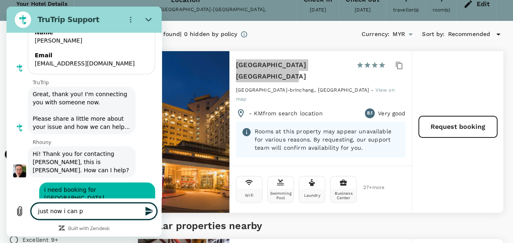
type textarea "x"
type textarea "just now i can pro"
type textarea "x"
type textarea "just now i can proc"
type textarea "x"
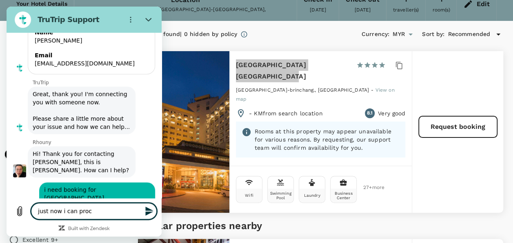
type textarea "just now i can proce"
type textarea "x"
type textarea "just now i can procee"
type textarea "x"
type textarea "just now i can proceed"
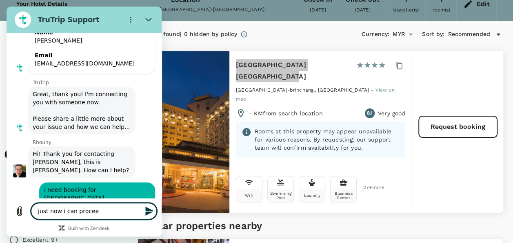
type textarea "x"
type textarea "just now i can proceed"
type textarea "x"
type textarea "just now i can proceed w"
type textarea "x"
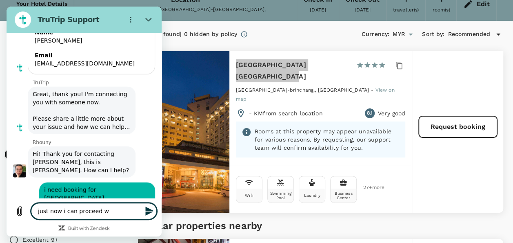
type textarea "just now i can proceed wi"
type textarea "x"
type textarea "just now i can proceed wit"
type textarea "x"
type textarea "just now i can proceed with"
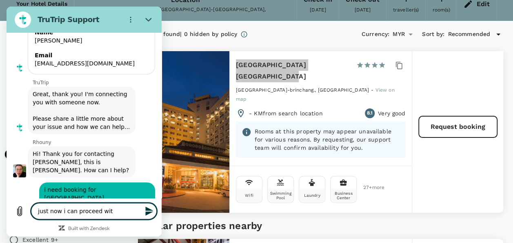
type textarea "x"
type textarea "just now i can proceed with"
type textarea "x"
type textarea "just now i can proceed with t"
type textarea "x"
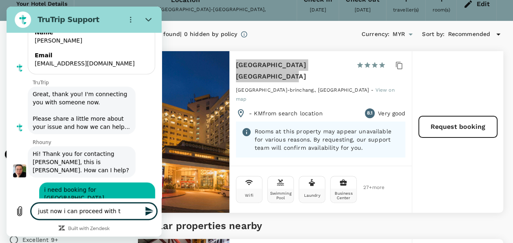
type textarea "just now i can proceed with th"
type textarea "x"
type textarea "just now i can proceed with the"
type textarea "x"
type textarea "just now i can proceed with the b"
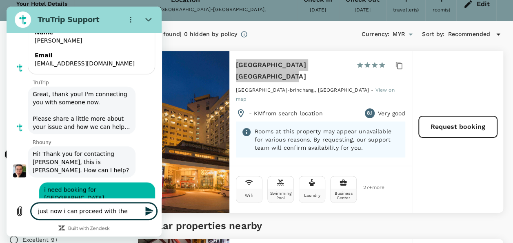
type textarea "x"
type textarea "just now i can proceed with the bo"
type textarea "x"
type textarea "just now i can proceed with the boo"
type textarea "x"
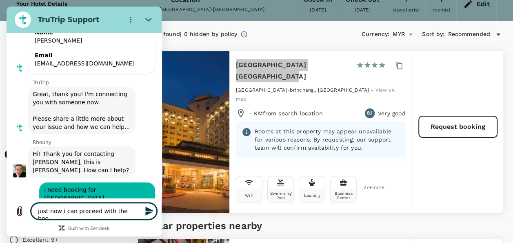
type textarea "just now i can proceed with the book"
type textarea "x"
type textarea "just now i can proceed with the booki"
type textarea "x"
type textarea "just now i can proceed with the bookin"
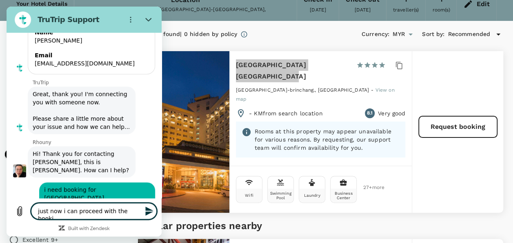
type textarea "x"
type textarea "just now i can proceed with the booking"
type textarea "x"
type textarea "just now i can proceed with the booking"
type textarea "x"
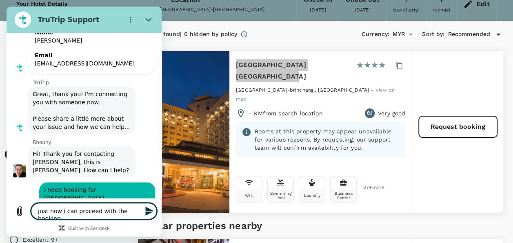
type textarea "just now i can proceed with the booking b"
type textarea "x"
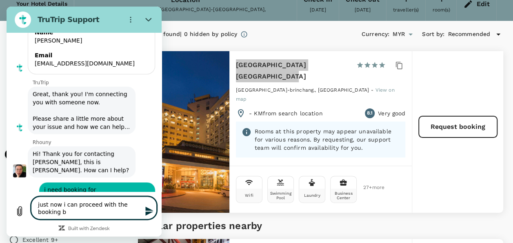
type textarea "just now i can proceed with the booking bu"
type textarea "x"
type textarea "just now i can proceed with the booking but"
type textarea "x"
type textarea "just now i can proceed with the booking but"
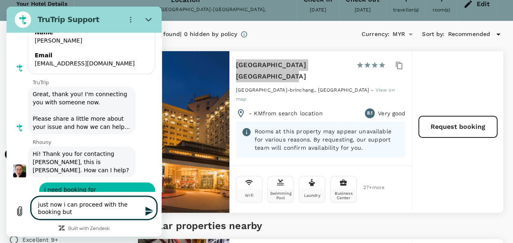
type textarea "x"
type textarea "just now i can proceed with the booking but l"
type textarea "x"
type textarea "just now i can proceed with the booking but la"
type textarea "x"
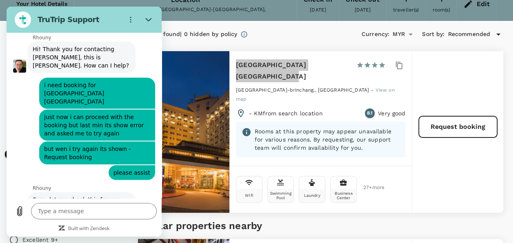
scroll to position [1072, 0]
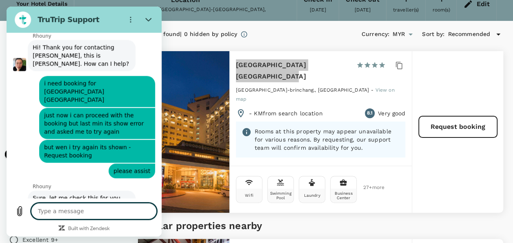
click at [78, 208] on textarea at bounding box center [94, 211] width 126 height 16
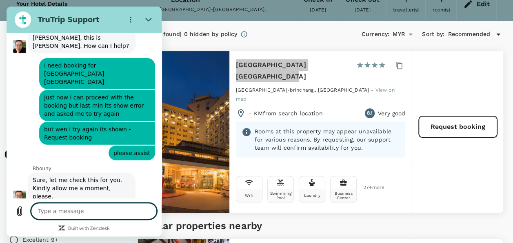
scroll to position [1092, 0]
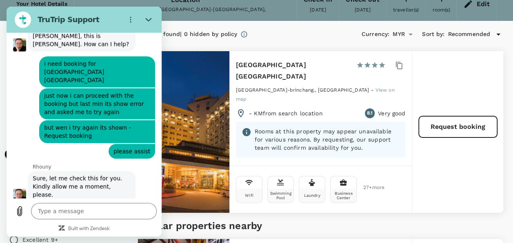
click at [335, 220] on h5 "Similar properties nearby" at bounding box center [320, 225] width 365 height 13
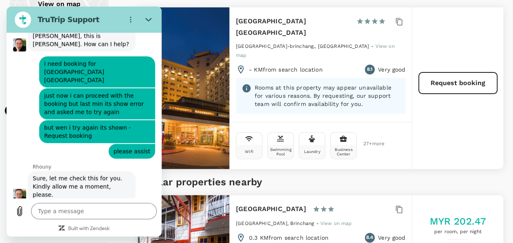
scroll to position [122, 0]
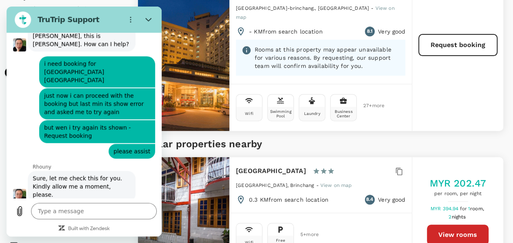
drag, startPoint x: 234, startPoint y: 160, endPoint x: 314, endPoint y: 166, distance: 81.1
click at [314, 166] on div "[GEOGRAPHIC_DATA] Guesthouse 1 Star 2 Stars 3 Stars 4 Stars 5 Stars [GEOGRAPHIC…" at bounding box center [320, 185] width 183 height 56
drag, startPoint x: 314, startPoint y: 166, endPoint x: 305, endPoint y: 164, distance: 9.6
copy h6 "[GEOGRAPHIC_DATA]"
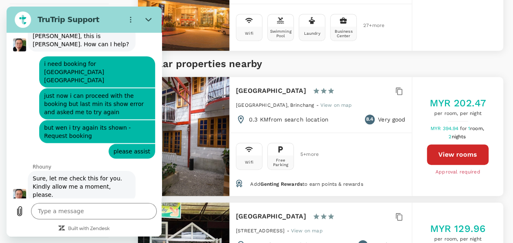
scroll to position [204, 0]
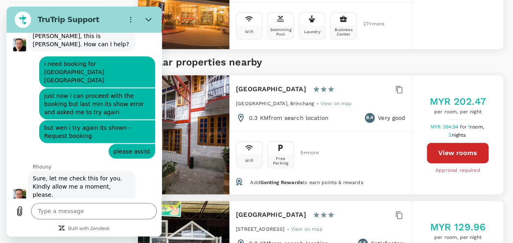
click at [448, 144] on button "View rooms" at bounding box center [458, 152] width 62 height 20
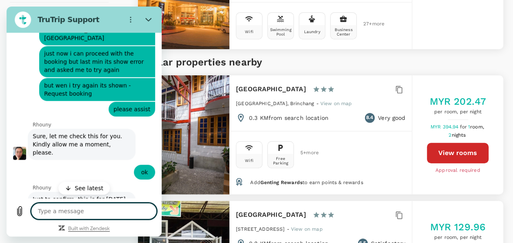
scroll to position [1160, 0]
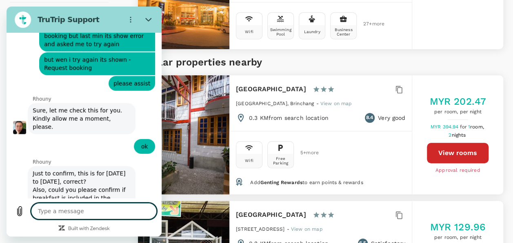
click at [96, 212] on textarea at bounding box center [94, 211] width 126 height 16
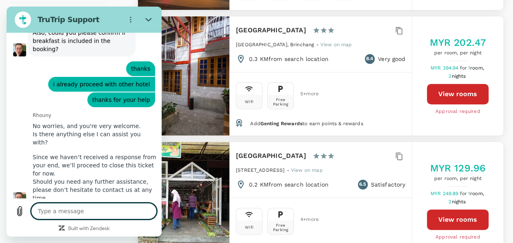
scroll to position [1318, 0]
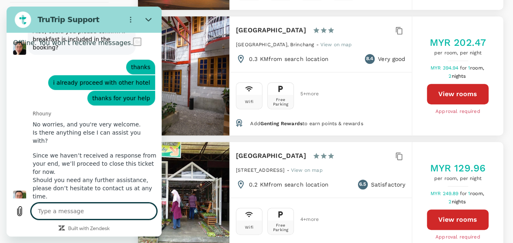
click at [96, 205] on textarea at bounding box center [94, 211] width 126 height 16
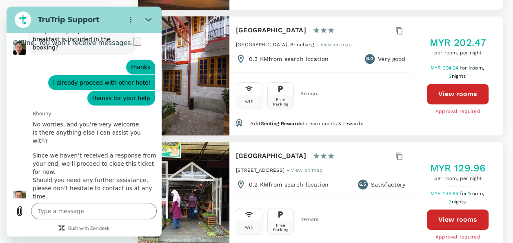
drag, startPoint x: 147, startPoint y: 9, endPoint x: 153, endPoint y: 8, distance: 6.2
click at [148, 9] on section "TruTrip Support Offline. You won’t receive messages." at bounding box center [84, 20] width 155 height 26
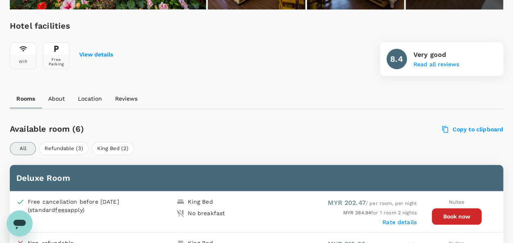
scroll to position [323, 0]
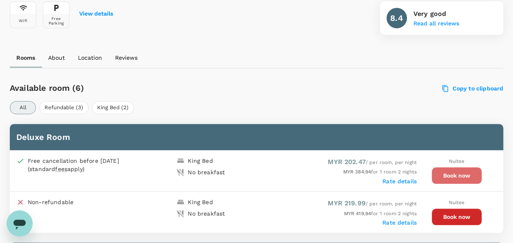
click at [454, 181] on button "Book now" at bounding box center [457, 175] width 50 height 16
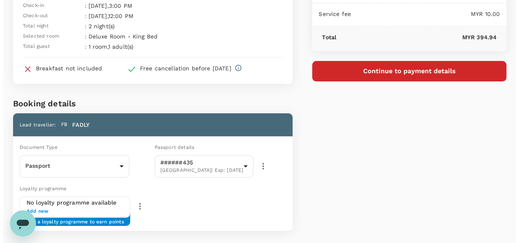
scroll to position [73, 0]
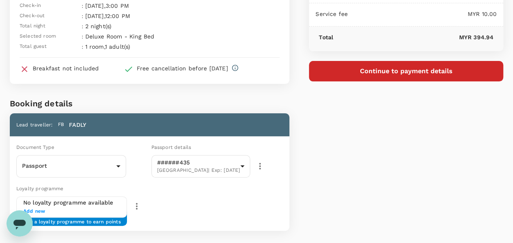
click at [412, 76] on button "Continue to payment details" at bounding box center [406, 71] width 194 height 20
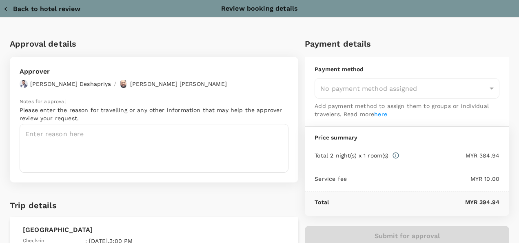
type input "9e254831-a140-43d4-90d9-f4bdc71b84d3"
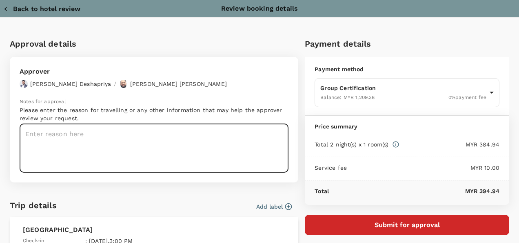
click at [144, 144] on textarea at bounding box center [154, 148] width 269 height 49
drag, startPoint x: 76, startPoint y: 134, endPoint x: 92, endPoint y: 134, distance: 16.3
click at [78, 134] on textarea "Auditor: Fadly" at bounding box center [154, 148] width 269 height 49
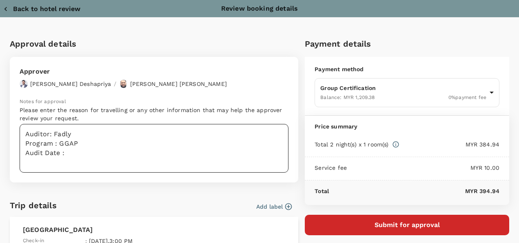
drag, startPoint x: 66, startPoint y: 154, endPoint x: 75, endPoint y: 158, distance: 9.9
click at [66, 154] on textarea "Auditor: Fadly Program : GGAP Audit Date :" at bounding box center [154, 148] width 269 height 49
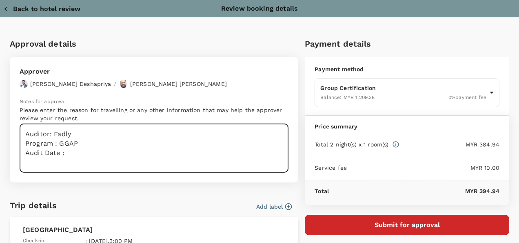
paste textarea "29th & 30th Sept 2025"
drag, startPoint x: 61, startPoint y: 158, endPoint x: 57, endPoint y: 152, distance: 7.3
click at [145, 154] on textarea "Auditor: Fadly Program: GGAP Audit Date: 29th & 30th Sept 2025" at bounding box center [154, 148] width 269 height 49
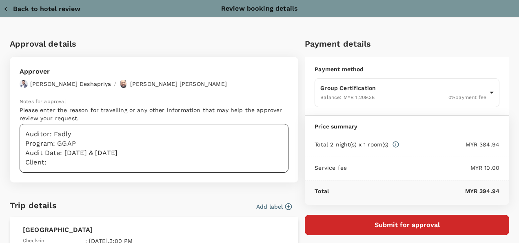
click at [73, 158] on textarea "Auditor: Fadly Program: GGAP Audit Date: 29th & 30th Sept 2025 Client:" at bounding box center [154, 148] width 269 height 49
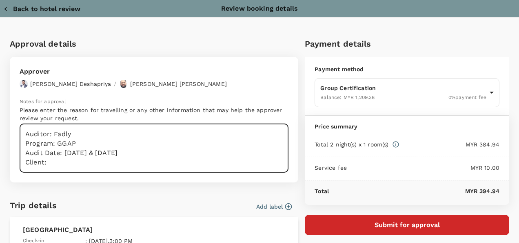
paste textarea "HOCK GUAN FRESH SUPPLY (M) SDN BHD"
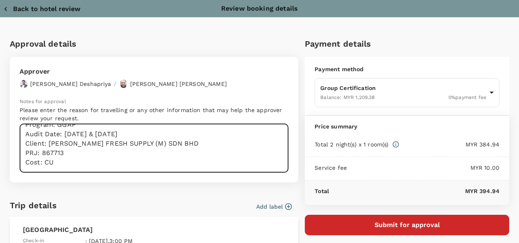
scroll to position [28, 0]
type textarea "Auditor: Fadly Program: GGAP Audit Date: 29th & 30th Sept 2025 Client: HOCK GUA…"
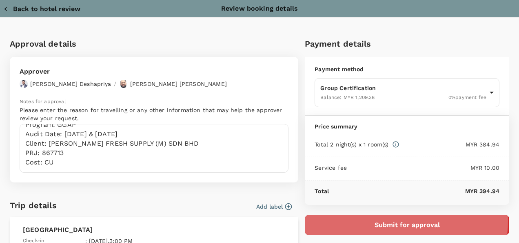
click at [374, 219] on button "Submit for approval" at bounding box center [407, 224] width 205 height 20
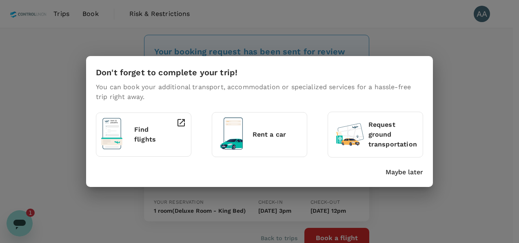
click at [411, 171] on p "Maybe later" at bounding box center [405, 172] width 38 height 10
